Goal: Task Accomplishment & Management: Manage account settings

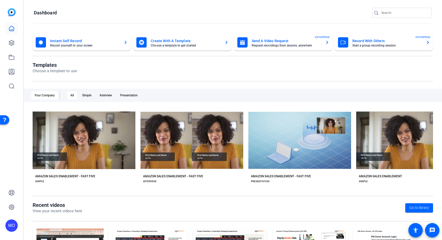
click at [184, 75] on div "Templates Choose a template to use" at bounding box center [233, 72] width 401 height 20
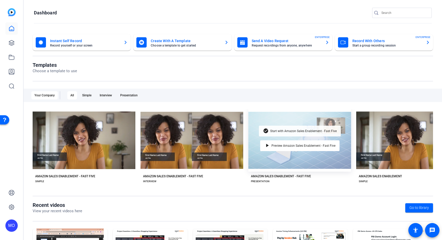
click at [292, 130] on span "Start with Amazon Sales Enablement - Fast Five" at bounding box center [303, 131] width 67 height 3
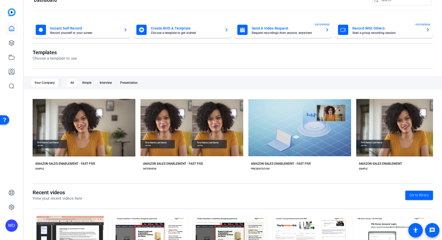
scroll to position [58, 0]
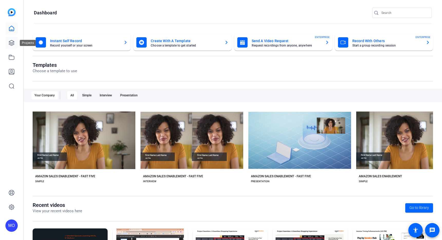
click at [14, 45] on icon at bounding box center [11, 43] width 6 height 6
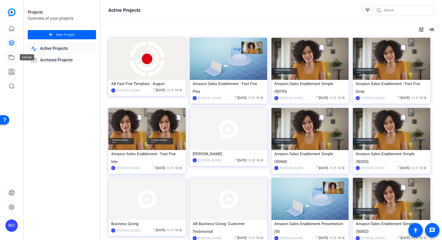
click at [11, 57] on icon at bounding box center [11, 57] width 6 height 6
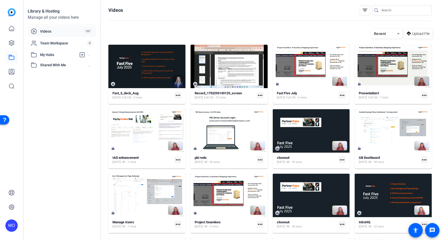
click at [52, 53] on span "My Hubs" at bounding box center [58, 54] width 36 height 5
click at [12, 208] on icon at bounding box center [11, 207] width 6 height 6
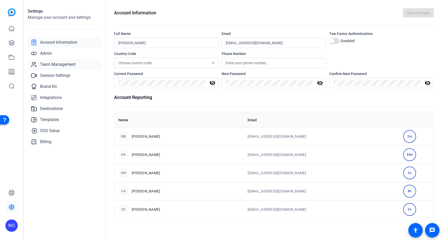
click at [51, 65] on span "Team Management" at bounding box center [57, 64] width 35 height 6
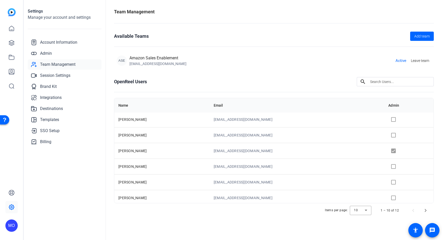
scroll to position [66, 0]
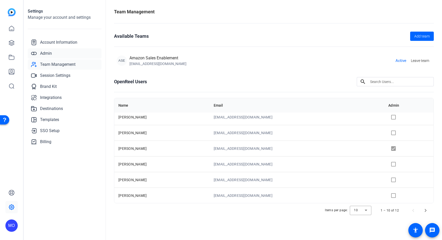
click at [56, 53] on link "Admin" at bounding box center [65, 53] width 74 height 10
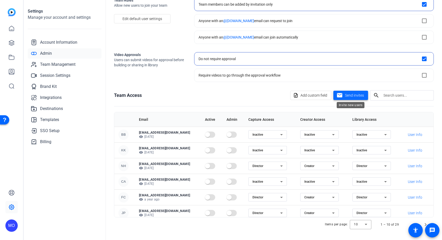
click at [362, 95] on span "Send invites" at bounding box center [354, 95] width 19 height 5
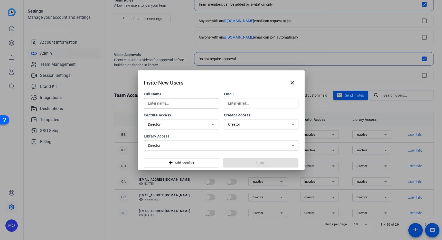
click at [189, 106] on input "text" at bounding box center [181, 103] width 66 height 6
type input "[PERSON_NAME]"
click at [235, 103] on input "text" at bounding box center [261, 103] width 66 height 6
paste input "[EMAIL_ADDRESS][DOMAIN_NAME]"
type input "[EMAIL_ADDRESS][DOMAIN_NAME]"
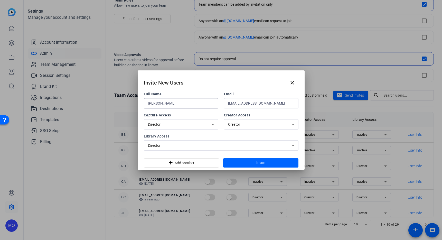
click at [173, 104] on input "[PERSON_NAME]" at bounding box center [181, 103] width 66 height 6
type input "[PERSON_NAME]"
click at [181, 124] on div "Director" at bounding box center [180, 124] width 64 height 6
click at [181, 124] on div at bounding box center [221, 120] width 442 height 240
click at [198, 125] on div "Director" at bounding box center [180, 124] width 64 height 6
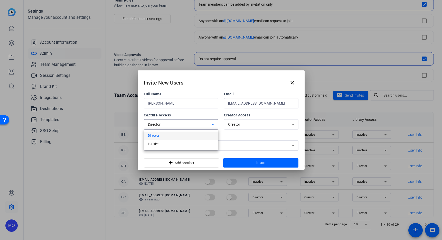
click at [216, 113] on div at bounding box center [221, 120] width 442 height 240
click at [239, 124] on span "Creator" at bounding box center [234, 124] width 12 height 4
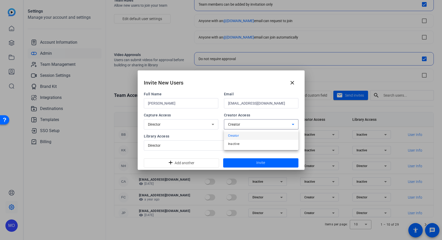
click at [214, 115] on div at bounding box center [221, 120] width 442 height 240
click at [207, 146] on div "Director" at bounding box center [220, 145] width 144 height 6
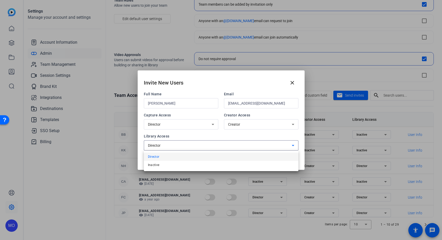
click at [209, 146] on div at bounding box center [221, 120] width 442 height 240
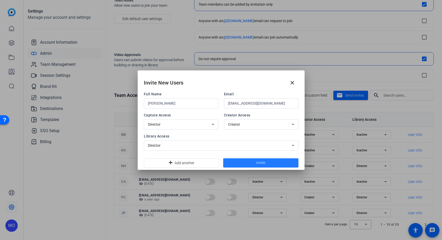
click at [256, 162] on span at bounding box center [260, 163] width 75 height 12
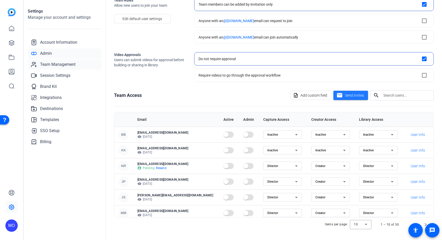
click at [58, 59] on link "Team Management" at bounding box center [65, 64] width 74 height 10
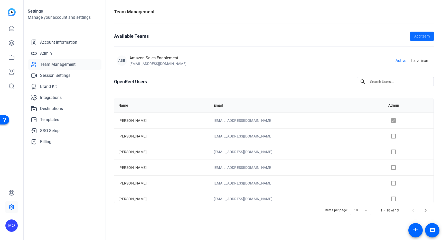
click at [419, 33] on span at bounding box center [422, 36] width 24 height 12
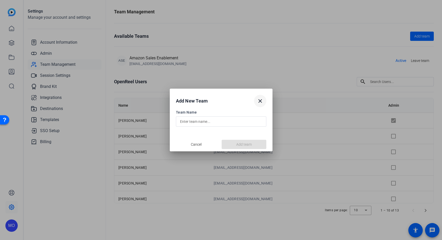
click at [261, 100] on mat-icon "close" at bounding box center [260, 101] width 6 height 6
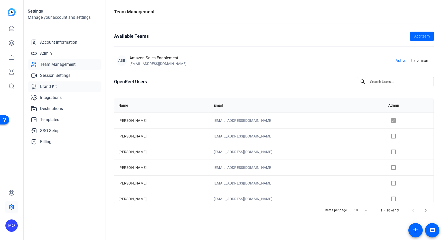
click at [52, 87] on span "Brand Kit" at bounding box center [48, 87] width 17 height 6
